Goal: Information Seeking & Learning: Learn about a topic

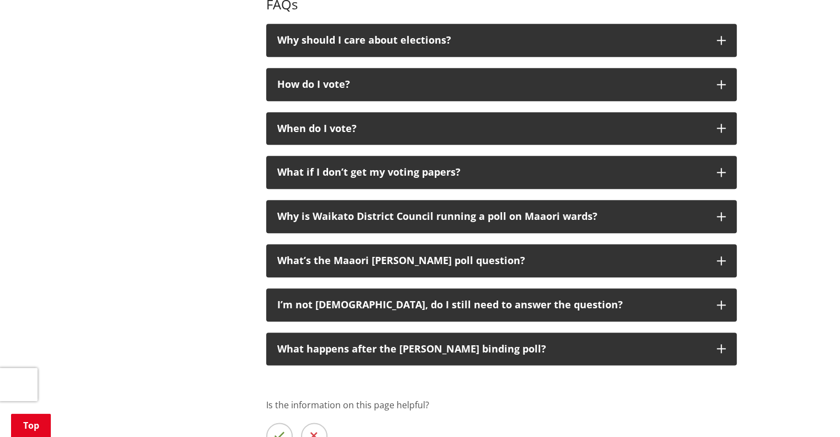
scroll to position [1270, 0]
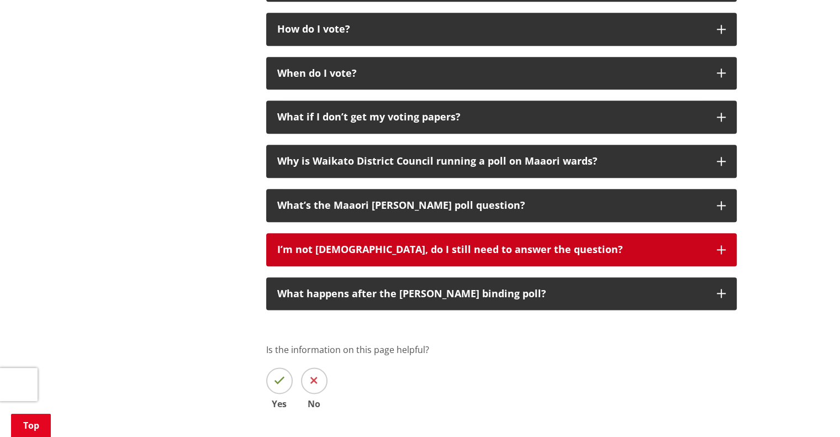
click at [316, 248] on div "I’m not Māori, do I still need to answer the question?" at bounding box center [491, 249] width 428 height 11
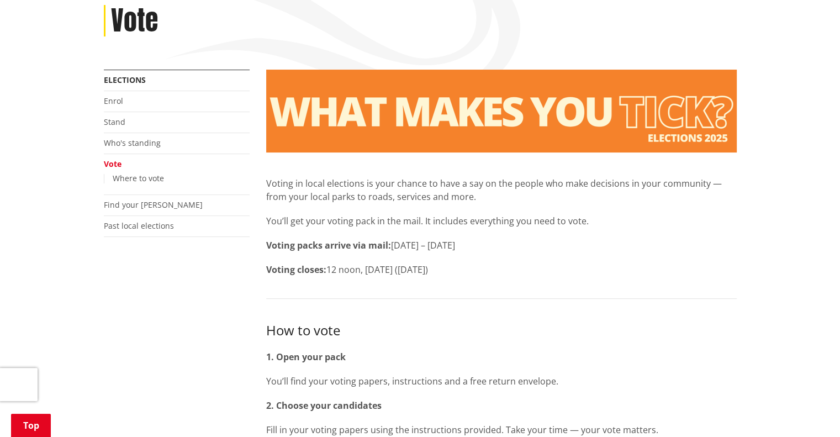
scroll to position [276, 0]
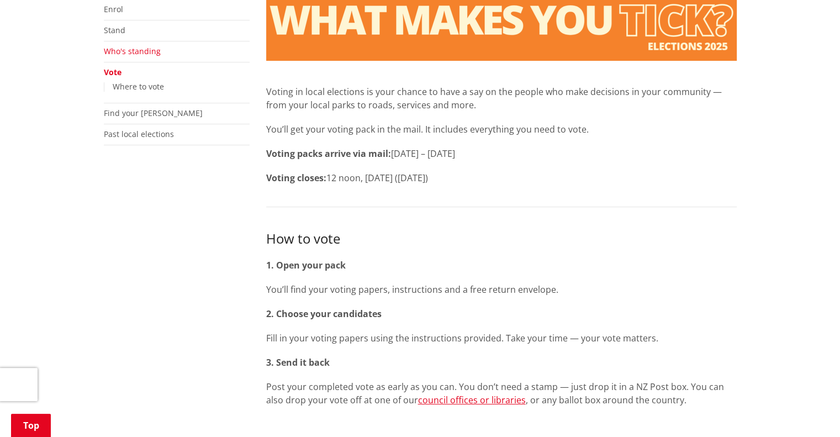
click at [134, 54] on link "Who's standing" at bounding box center [132, 51] width 57 height 10
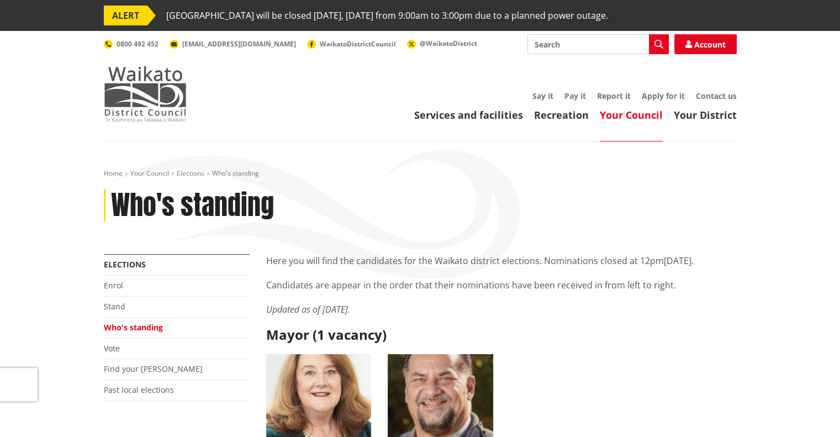
click at [139, 76] on img at bounding box center [145, 93] width 83 height 55
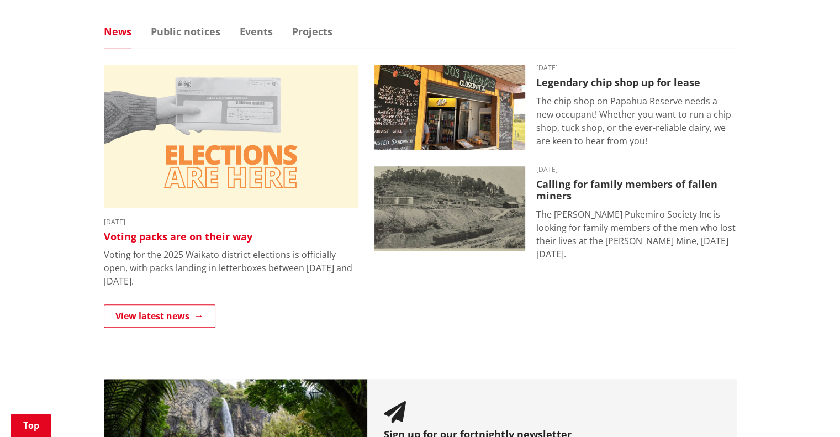
scroll to position [718, 0]
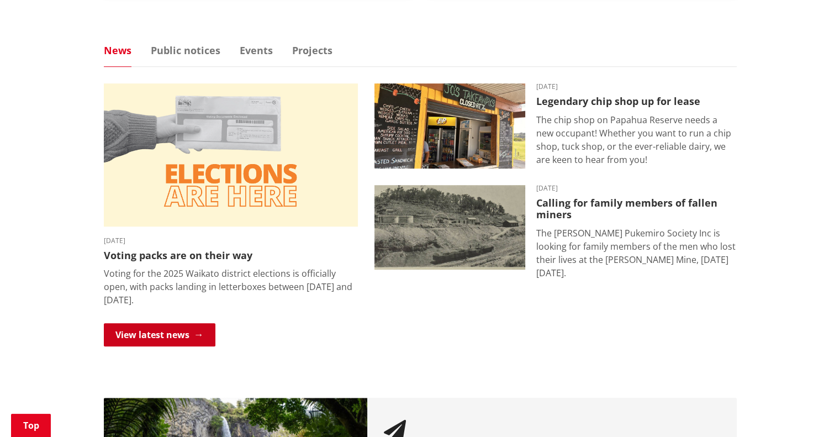
click at [156, 326] on link "View latest news" at bounding box center [160, 334] width 112 height 23
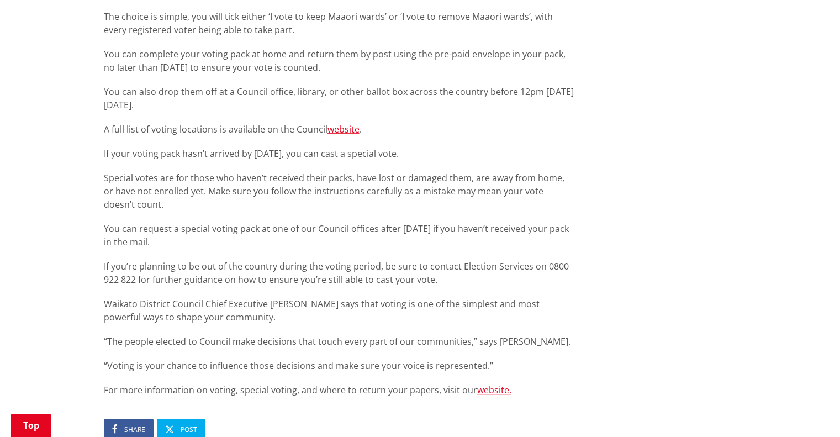
scroll to position [773, 0]
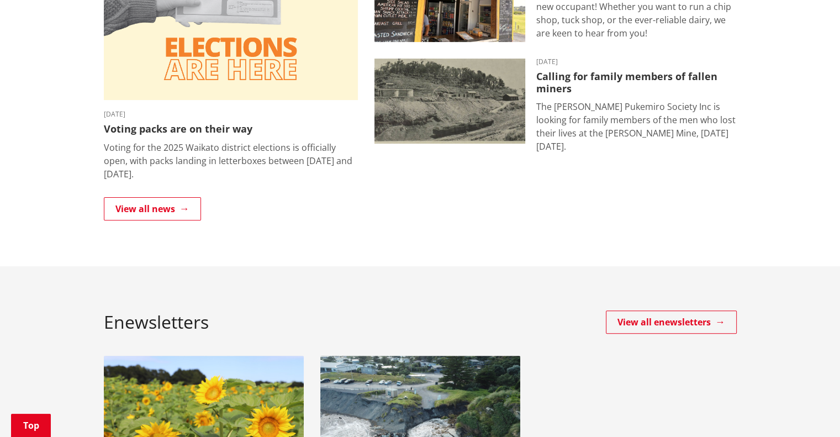
scroll to position [331, 0]
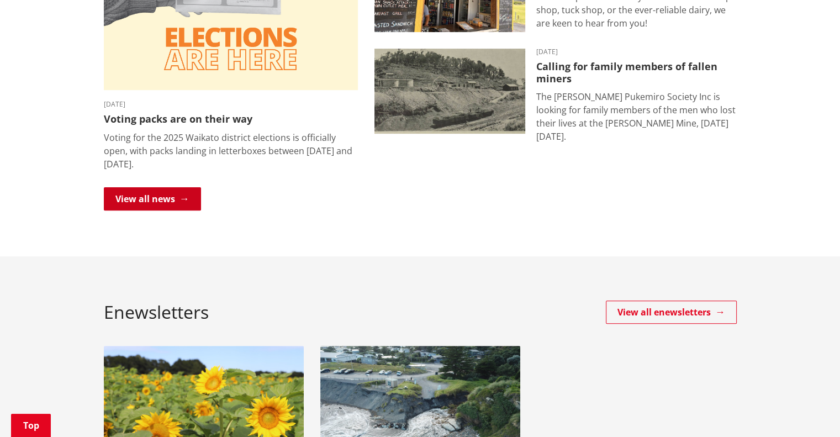
click at [157, 192] on link "View all news" at bounding box center [152, 198] width 97 height 23
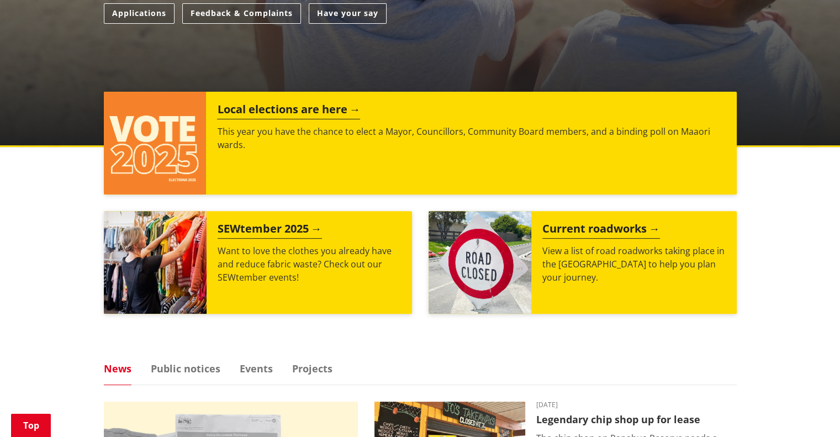
scroll to position [607, 0]
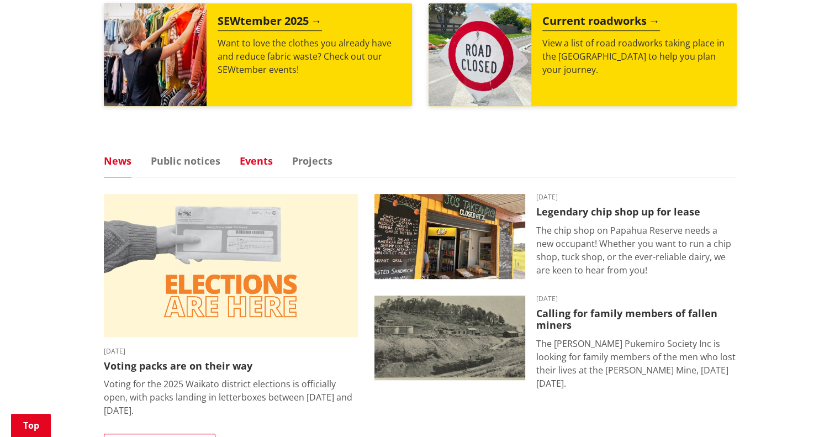
click at [255, 159] on link "Events" at bounding box center [256, 161] width 33 height 10
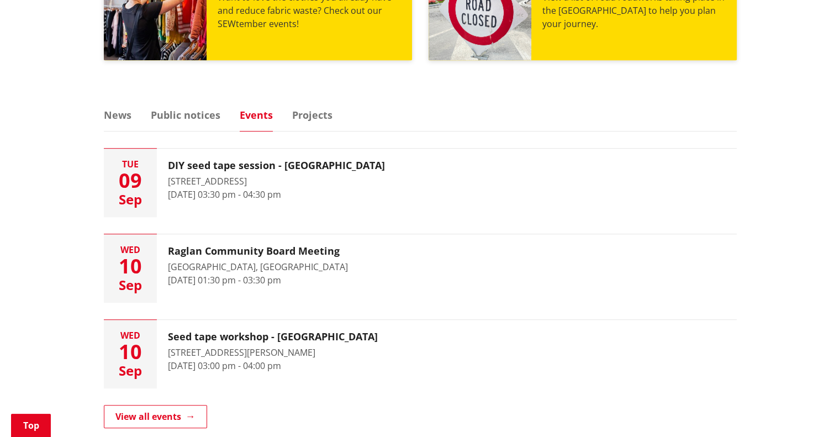
scroll to position [718, 0]
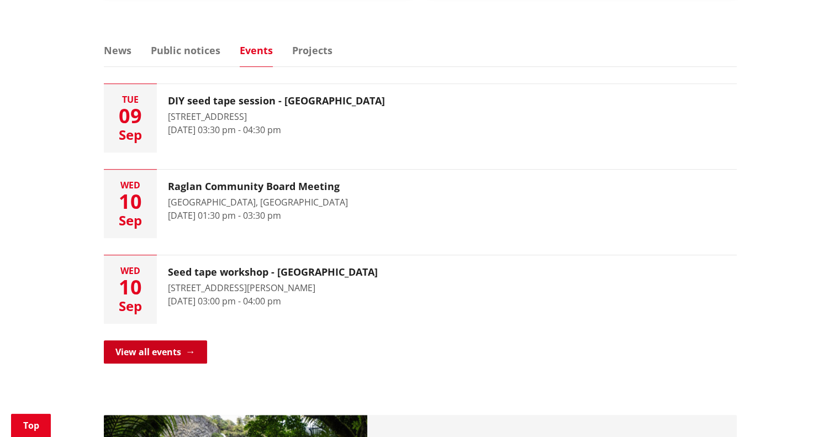
click at [168, 356] on link "View all events" at bounding box center [155, 351] width 103 height 23
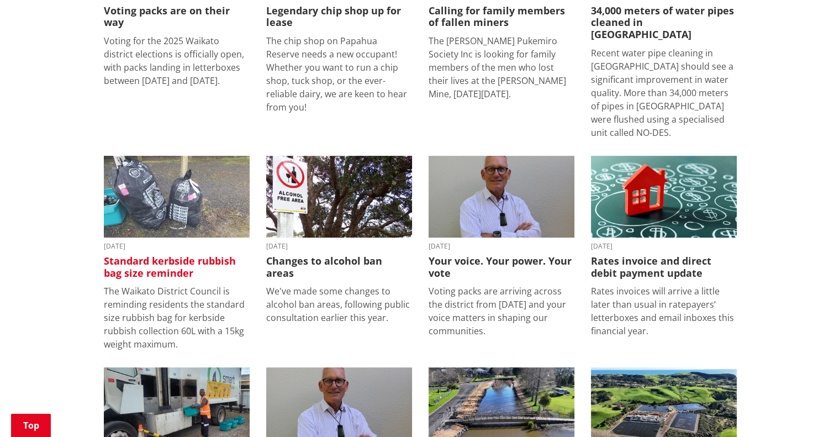
scroll to position [387, 0]
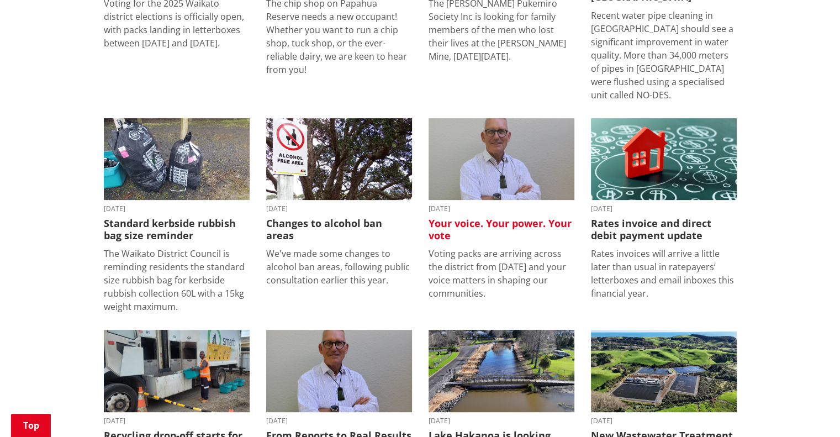
click at [480, 191] on link "28 August 2025 Your voice. Your power. Your vote Voting packs are arriving acro…" at bounding box center [501, 209] width 146 height 182
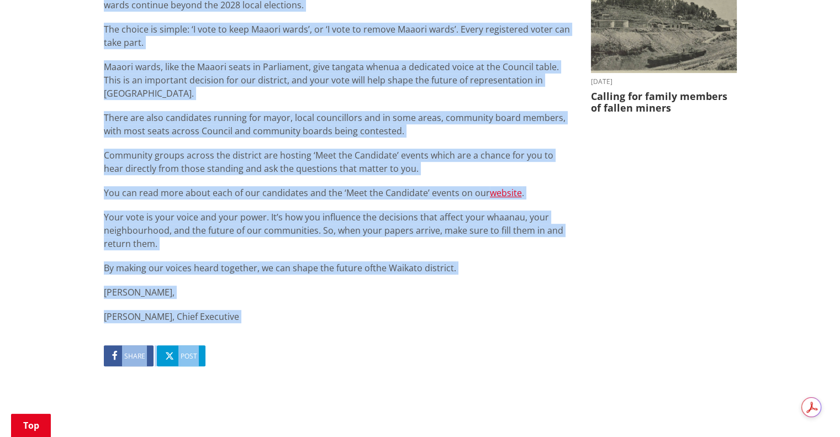
scroll to position [548, 0]
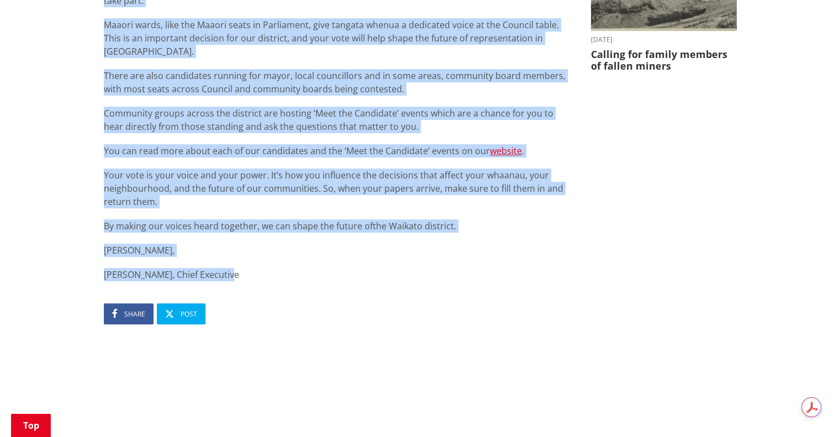
drag, startPoint x: 104, startPoint y: 78, endPoint x: 263, endPoint y: 256, distance: 237.8
click at [263, 256] on div "Your voice matters in this year’s local elections. The choices you make will sh…" at bounding box center [339, 12] width 470 height 537
copy div "Your voice matters in this year’s local elections. The choices you make will sh…"
click at [105, 86] on div "Your voice matters in this year’s local elections. The choices you make will sh…" at bounding box center [339, 12] width 470 height 537
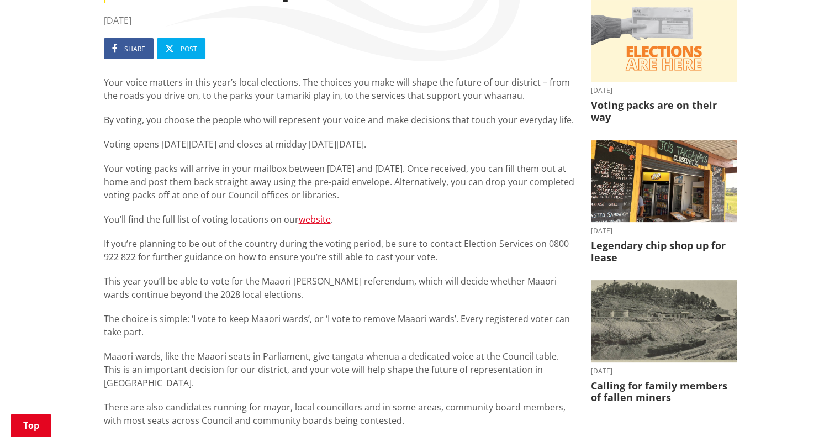
scroll to position [0, 0]
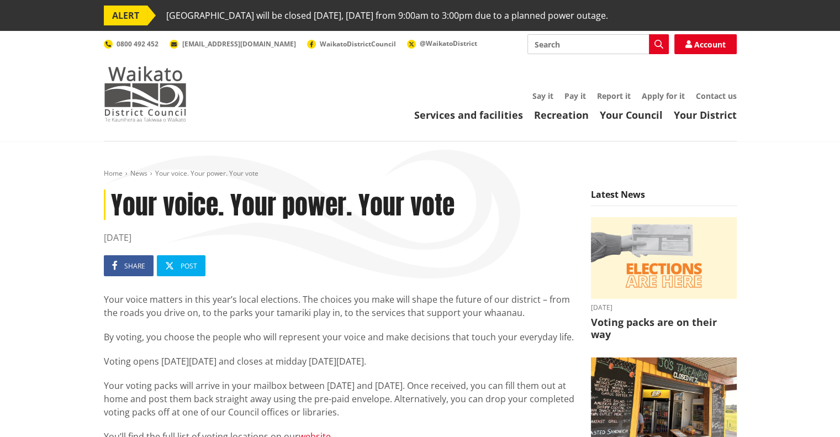
click at [144, 90] on img at bounding box center [145, 93] width 83 height 55
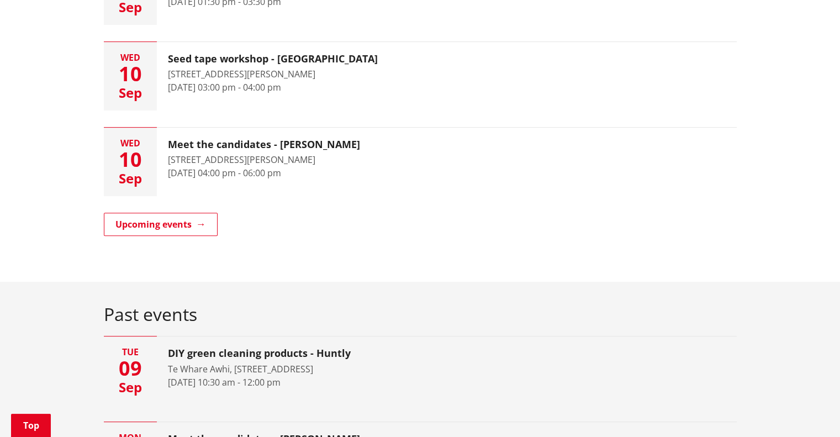
scroll to position [442, 0]
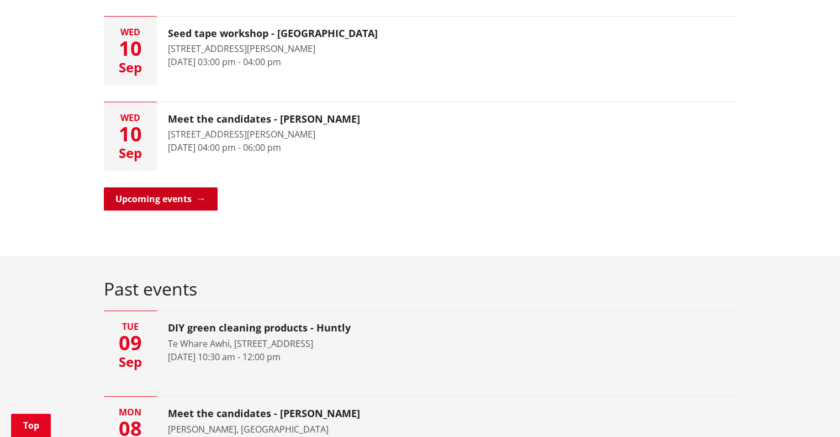
click at [161, 197] on link "Upcoming events" at bounding box center [161, 198] width 114 height 23
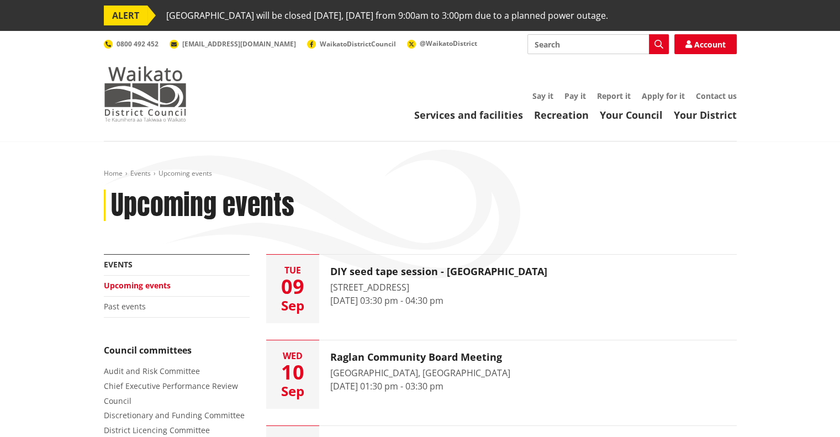
click at [155, 85] on img at bounding box center [145, 93] width 83 height 55
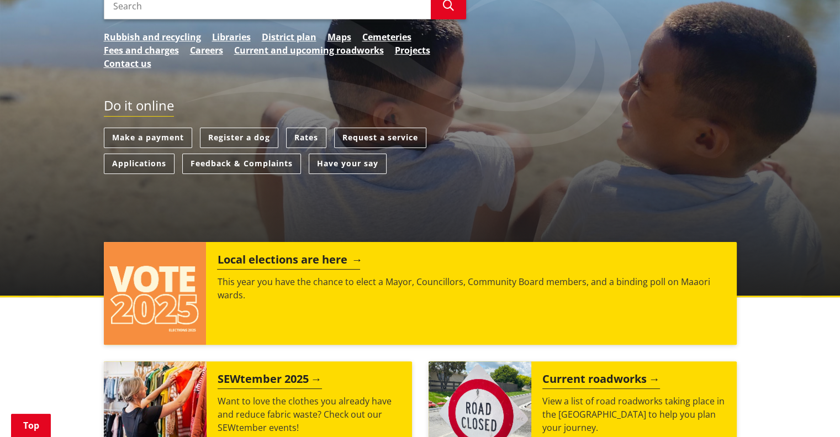
scroll to position [331, 0]
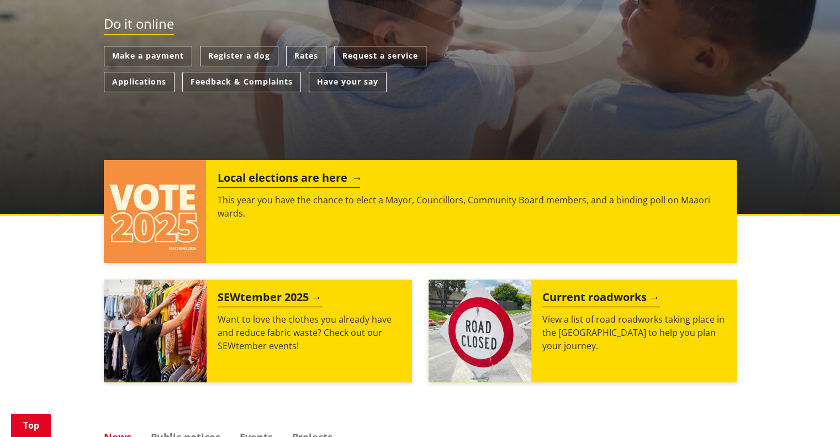
click at [169, 186] on img at bounding box center [155, 211] width 103 height 103
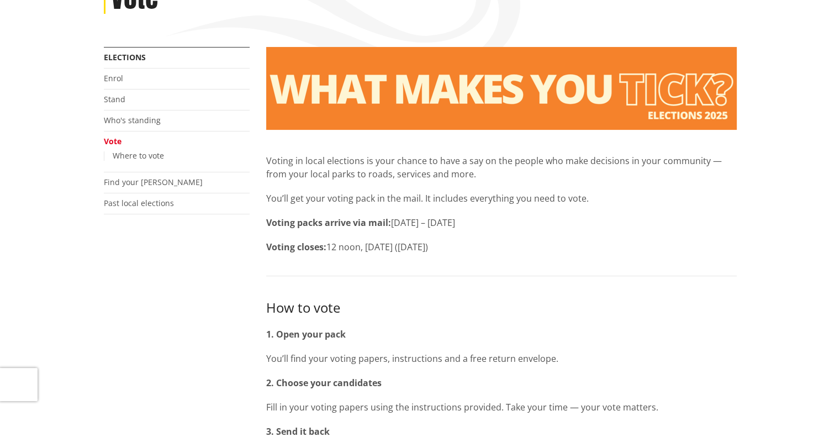
scroll to position [110, 0]
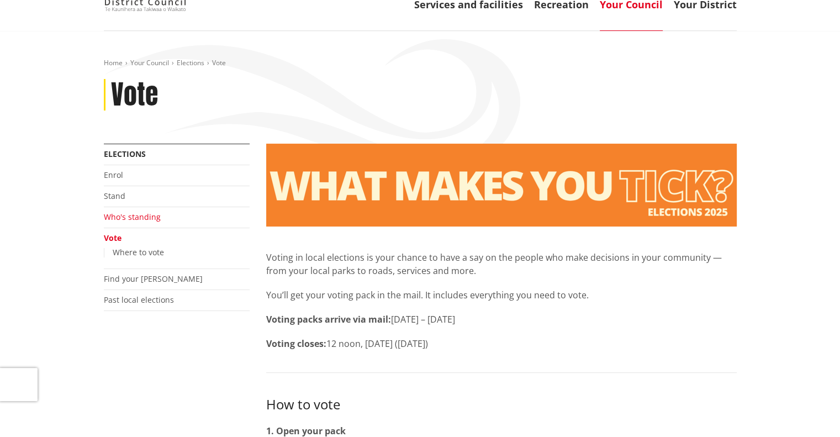
click at [140, 217] on link "Who's standing" at bounding box center [132, 216] width 57 height 10
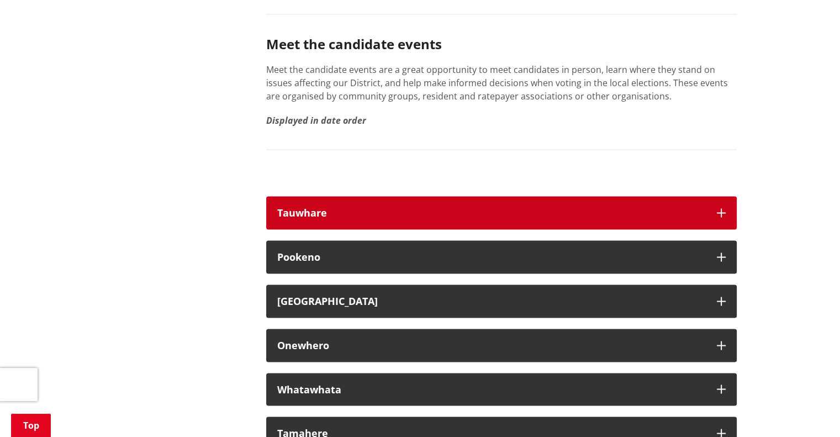
scroll to position [6184, 0]
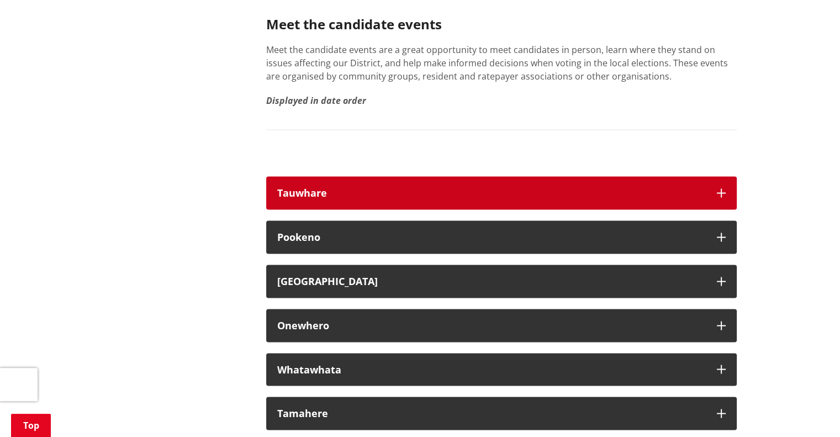
click at [336, 198] on div "Tauwhare" at bounding box center [491, 192] width 428 height 11
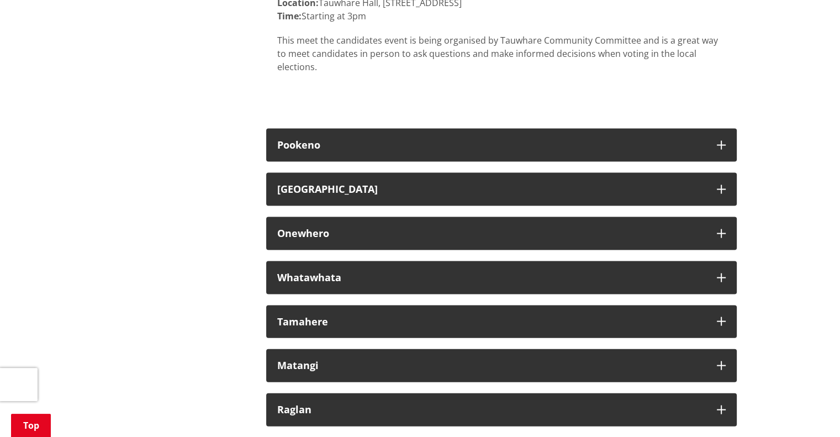
scroll to position [6516, 0]
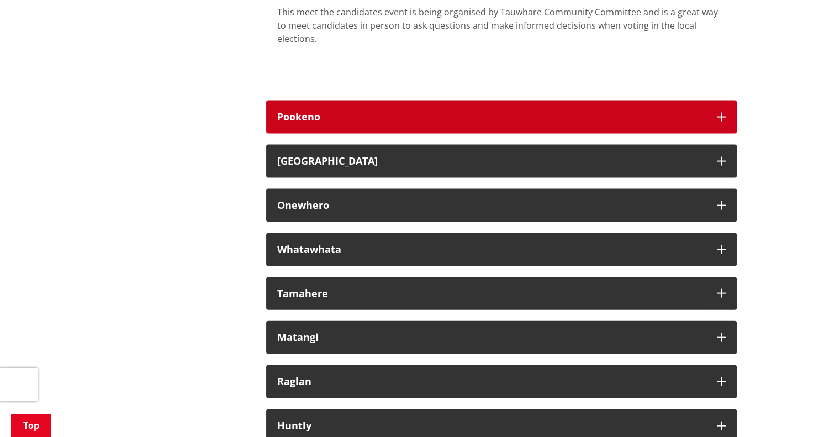
click at [393, 123] on div "Pookeno" at bounding box center [491, 117] width 428 height 11
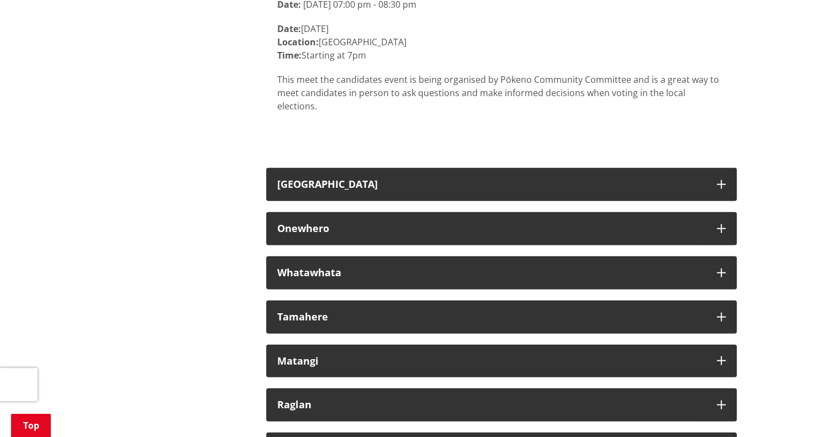
scroll to position [6737, 0]
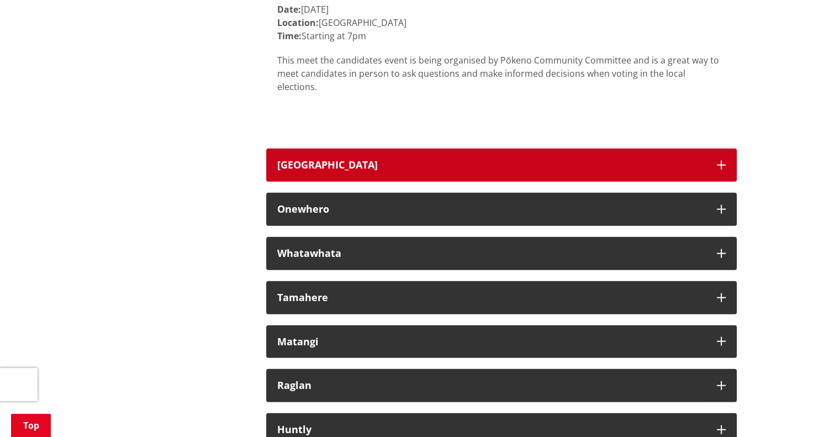
click at [352, 174] on button "[GEOGRAPHIC_DATA]" at bounding box center [501, 165] width 470 height 33
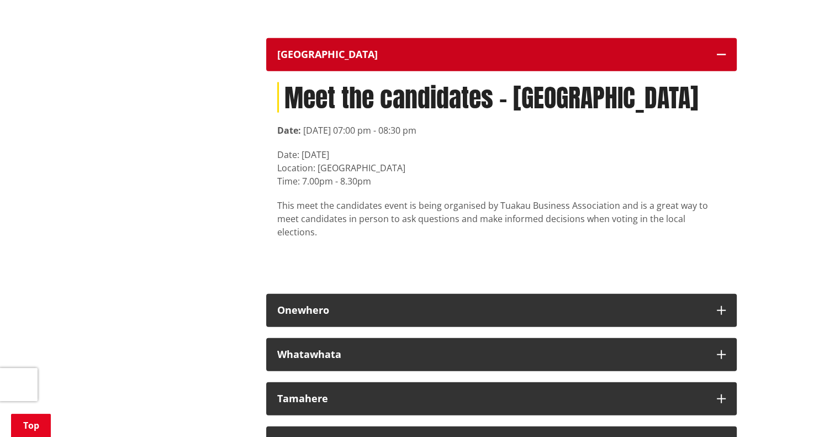
scroll to position [6957, 0]
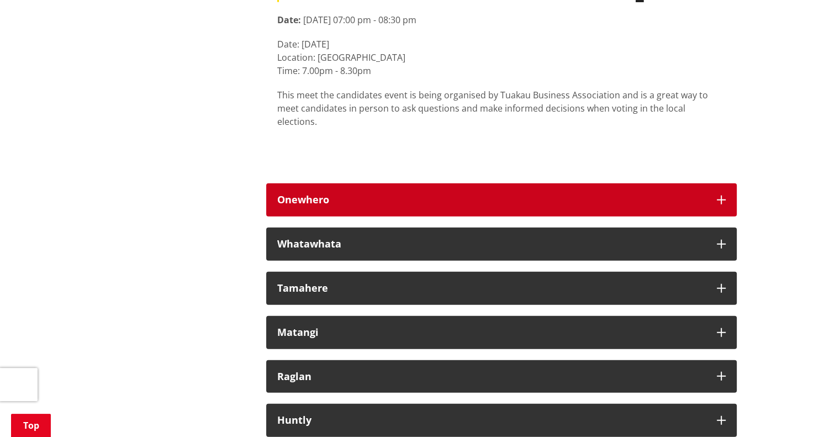
click at [358, 194] on button "Onewhero" at bounding box center [501, 199] width 470 height 33
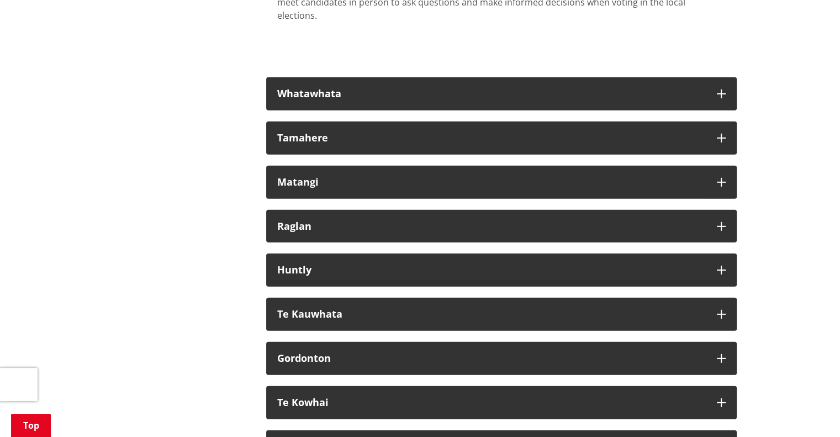
scroll to position [7399, 0]
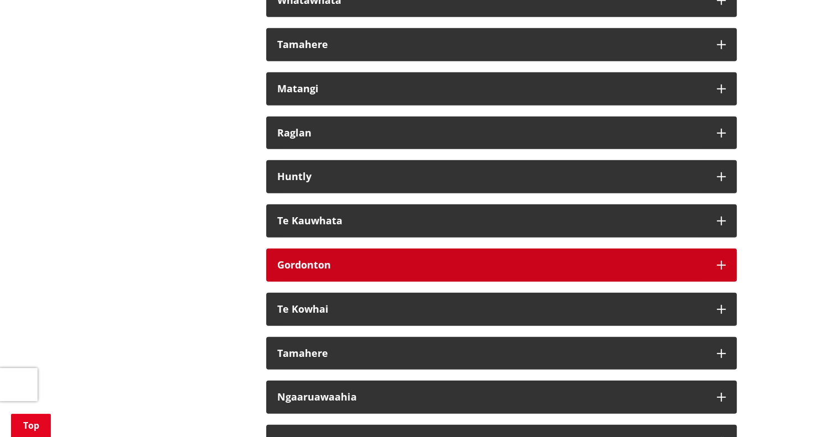
click at [327, 258] on strong "Gordonton" at bounding box center [304, 264] width 54 height 13
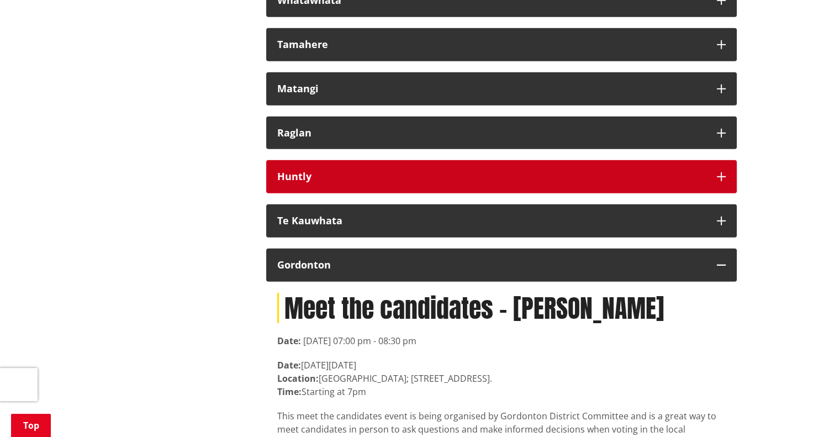
click at [345, 171] on div "Huntly" at bounding box center [491, 176] width 428 height 11
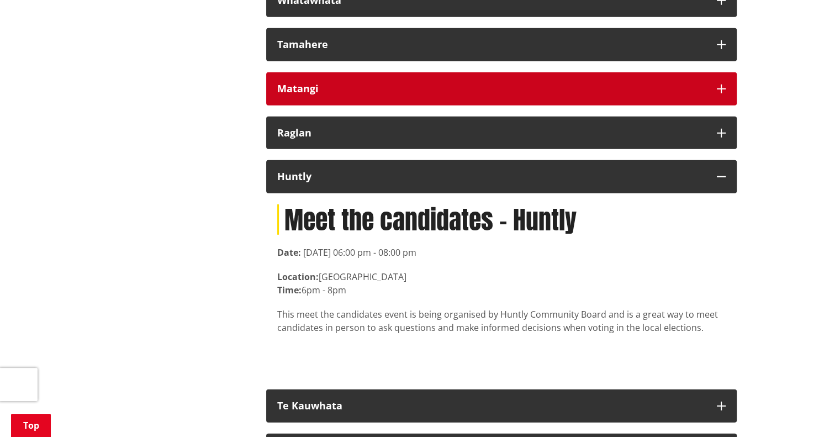
click at [374, 83] on div "Matangi" at bounding box center [491, 88] width 428 height 11
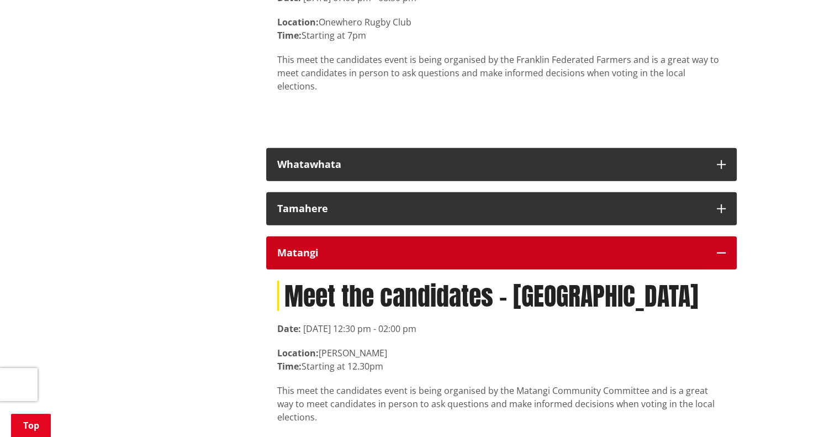
scroll to position [7234, 0]
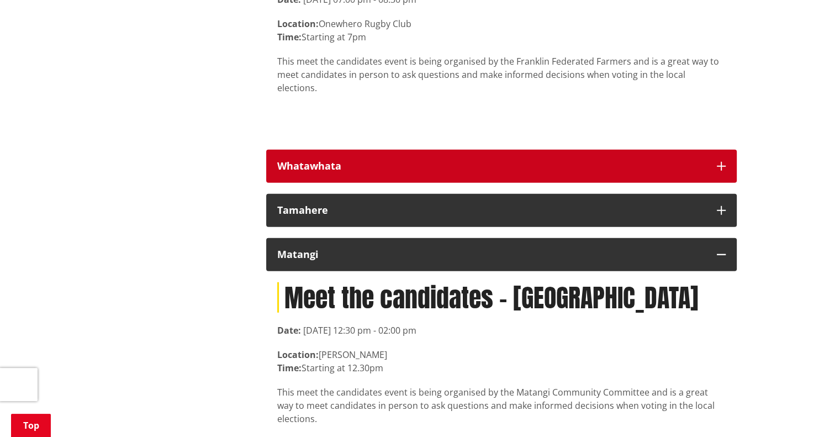
click at [357, 161] on div "Whatawhata" at bounding box center [491, 166] width 428 height 11
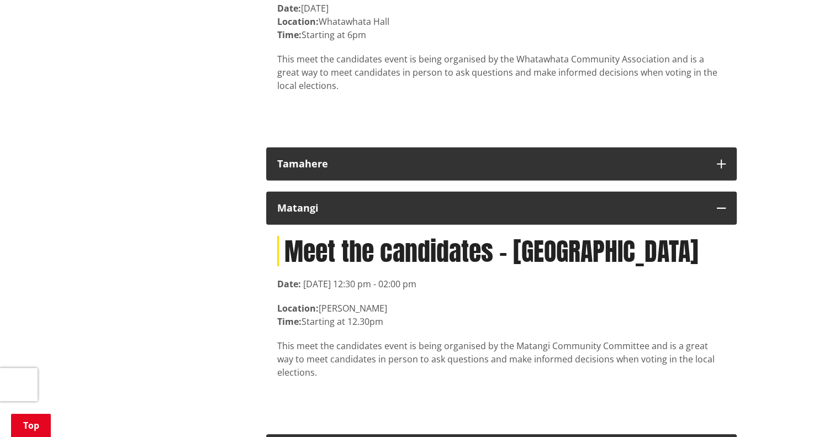
scroll to position [7510, 0]
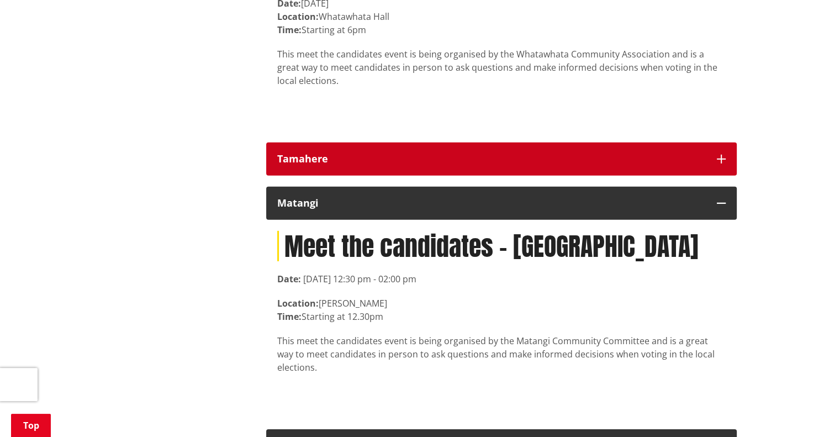
click at [336, 142] on button "Tamahere" at bounding box center [501, 158] width 470 height 33
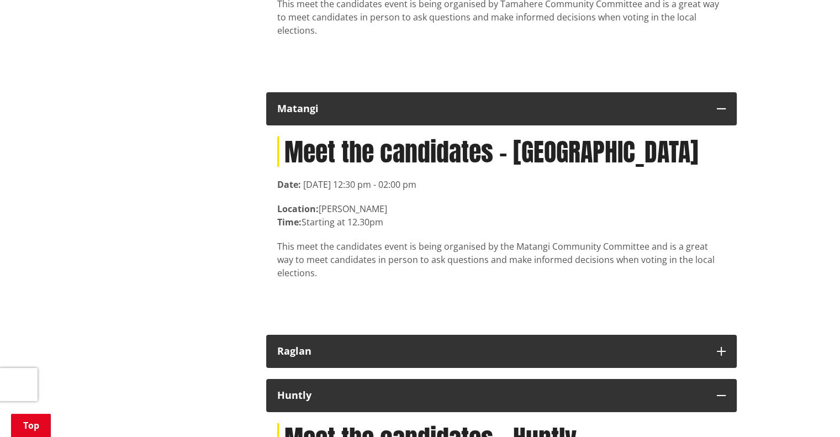
scroll to position [7841, 0]
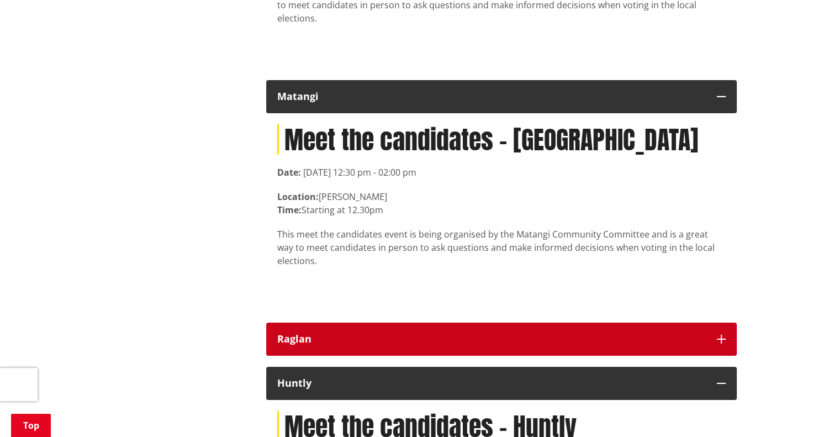
click at [329, 322] on button "Raglan" at bounding box center [501, 338] width 470 height 33
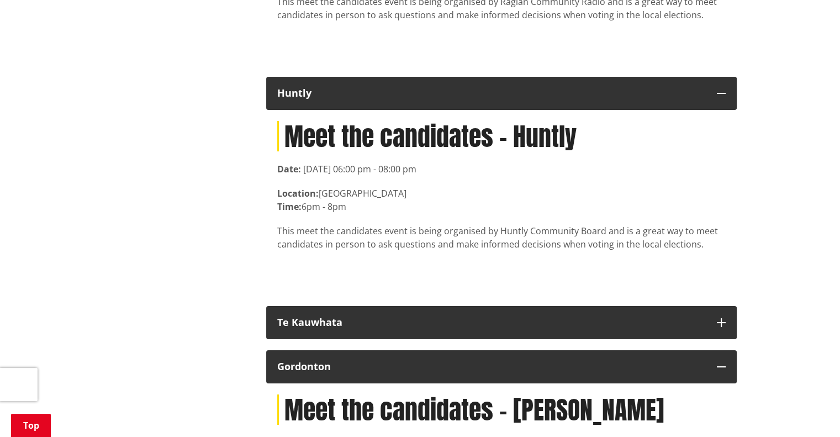
scroll to position [8393, 0]
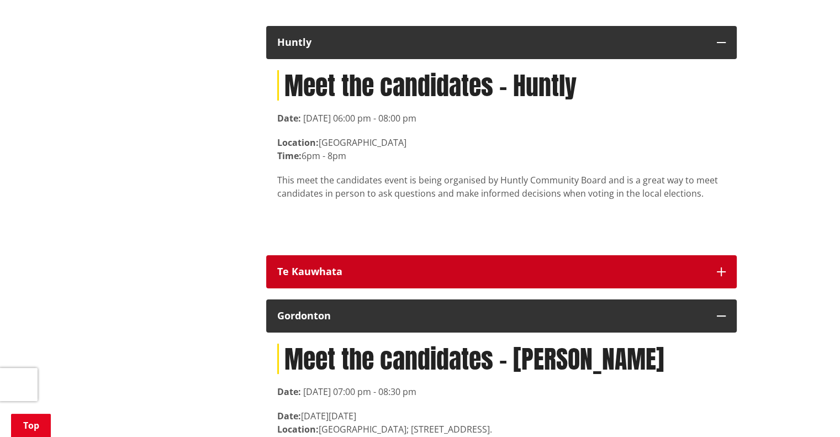
click at [359, 255] on button "Te Kauwhata" at bounding box center [501, 271] width 470 height 33
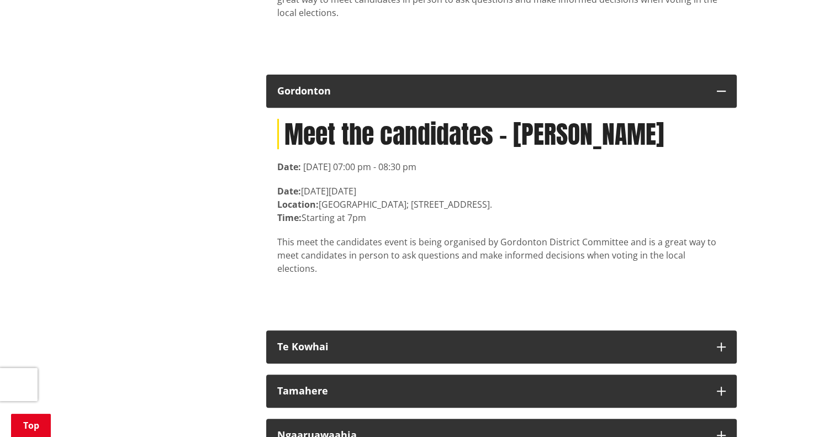
scroll to position [8890, 0]
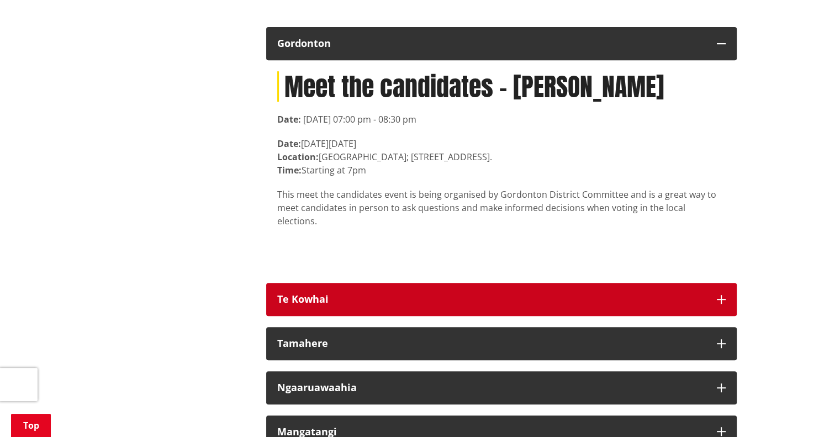
click at [322, 292] on strong "Te Kowhai" at bounding box center [302, 298] width 51 height 13
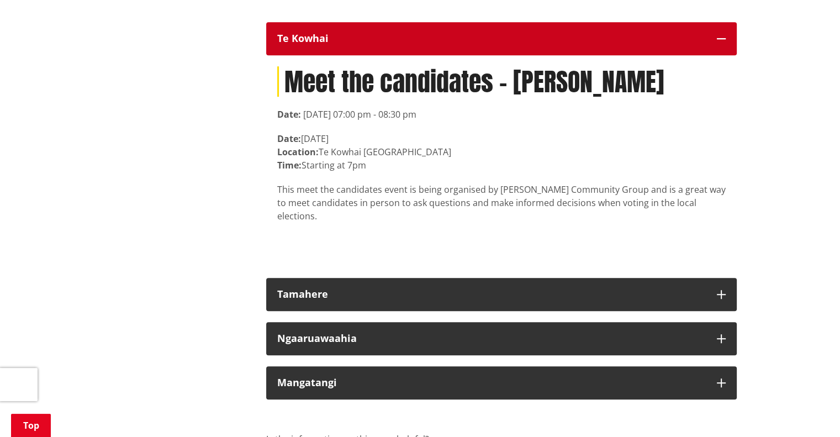
scroll to position [9166, 0]
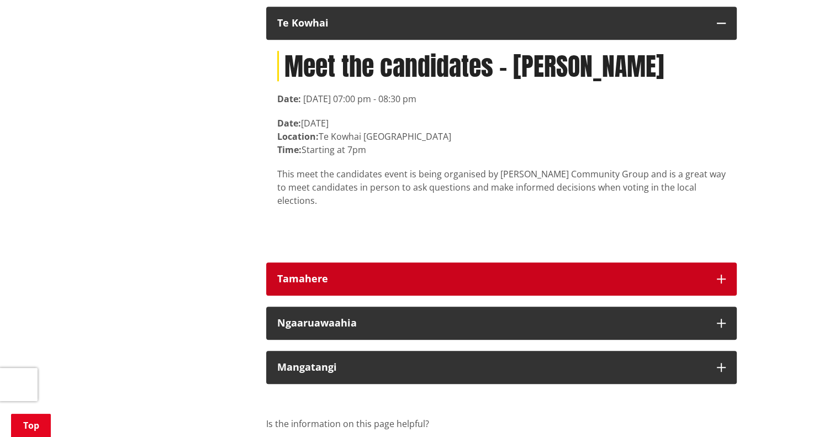
click at [308, 273] on div "Tamahere" at bounding box center [491, 278] width 428 height 11
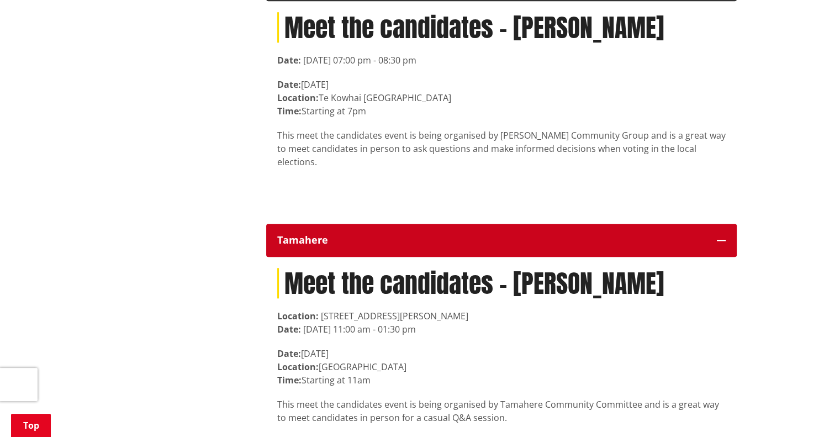
scroll to position [9442, 0]
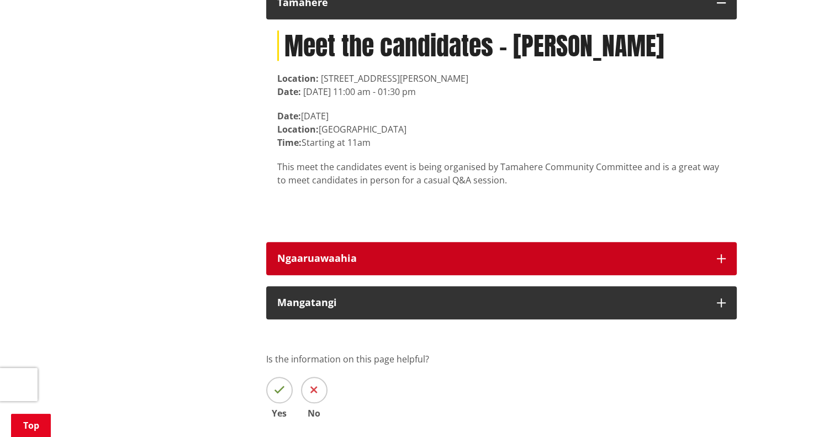
drag, startPoint x: 305, startPoint y: 201, endPoint x: 287, endPoint y: 208, distance: 19.4
click at [305, 242] on button "Ngaaruawaahia" at bounding box center [501, 258] width 470 height 33
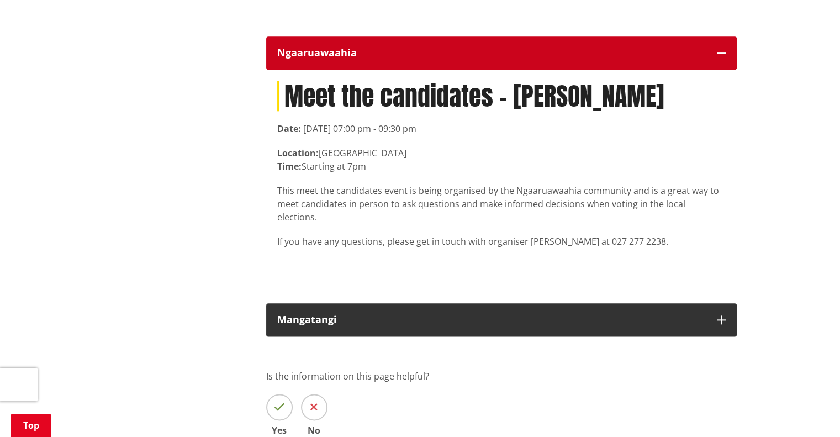
scroll to position [9718, 0]
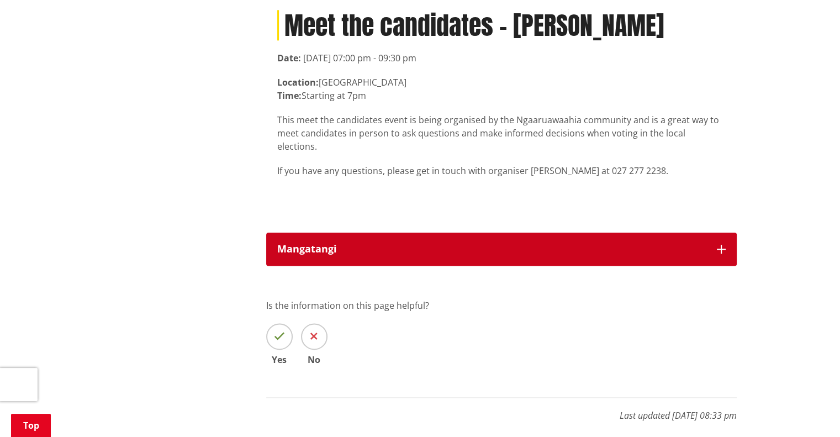
click at [286, 244] on div "Mangatangi" at bounding box center [491, 249] width 428 height 11
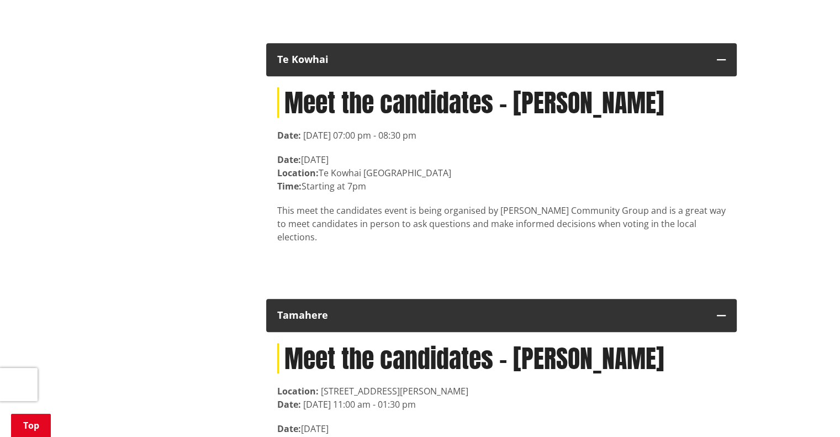
scroll to position [9111, 0]
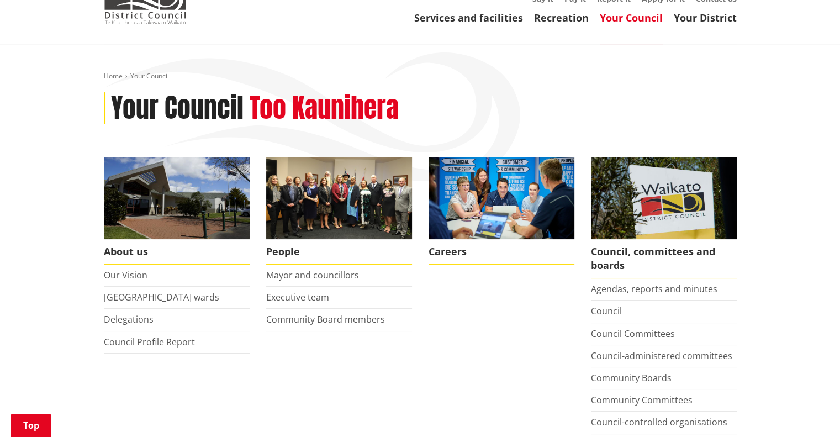
scroll to position [166, 0]
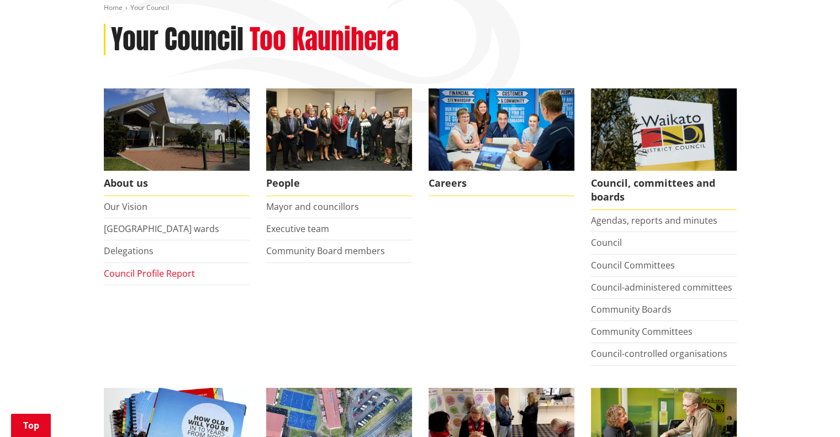
click at [157, 273] on link "Council Profile Report" at bounding box center [149, 273] width 91 height 12
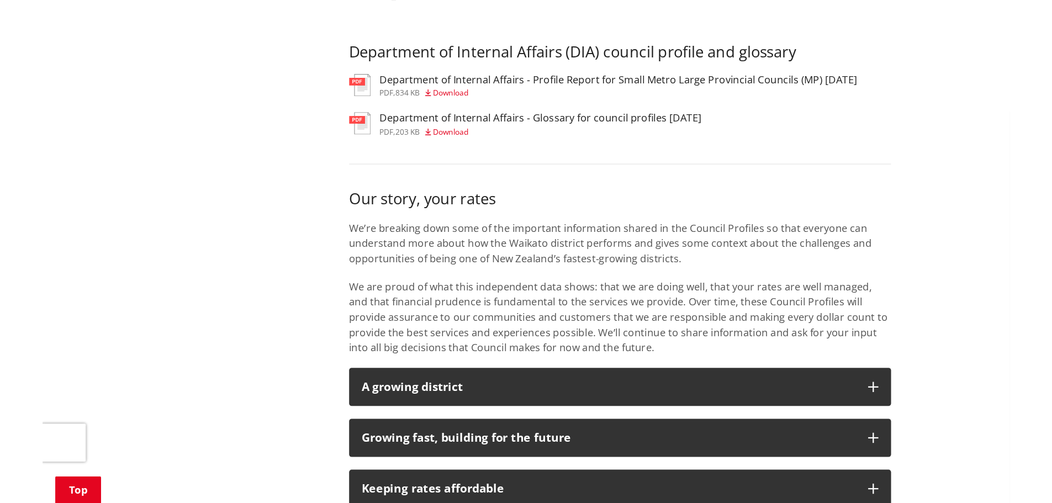
scroll to position [663, 0]
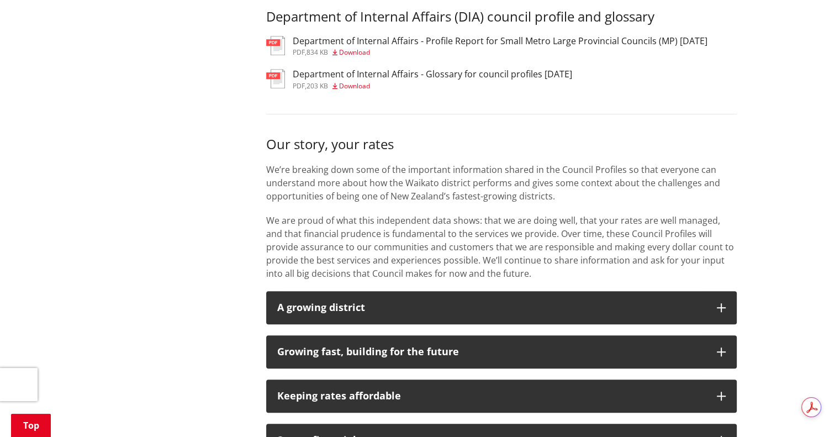
drag, startPoint x: 192, startPoint y: 104, endPoint x: 194, endPoint y: 87, distance: 17.7
click at [192, 104] on div "More from this section About us Our Vision [GEOGRAPHIC_DATA] wards Delegations …" at bounding box center [420, 302] width 649 height 1422
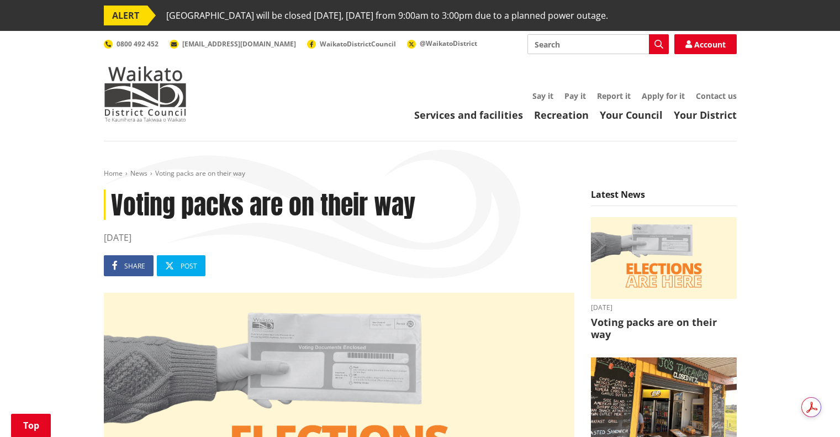
scroll to position [773, 0]
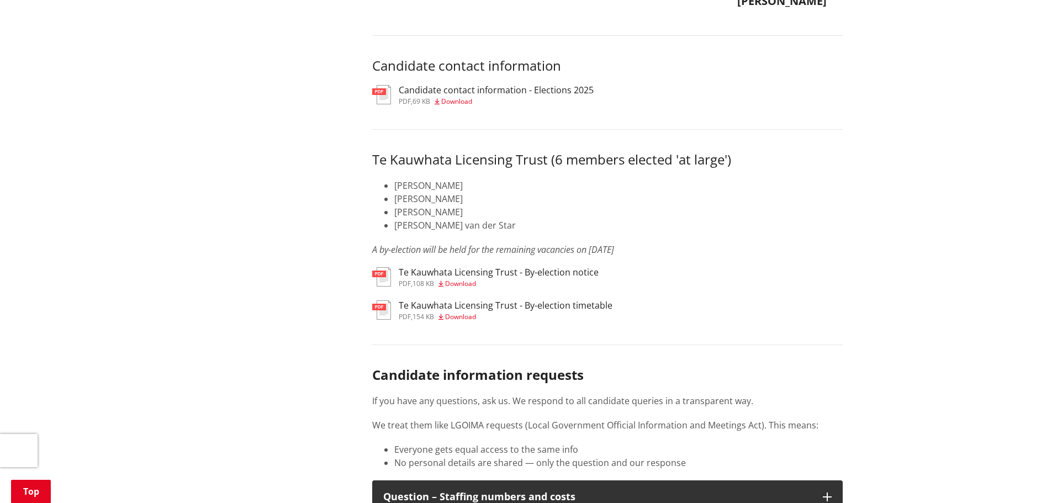
scroll to position [5476, 0]
